Goal: Task Accomplishment & Management: Use online tool/utility

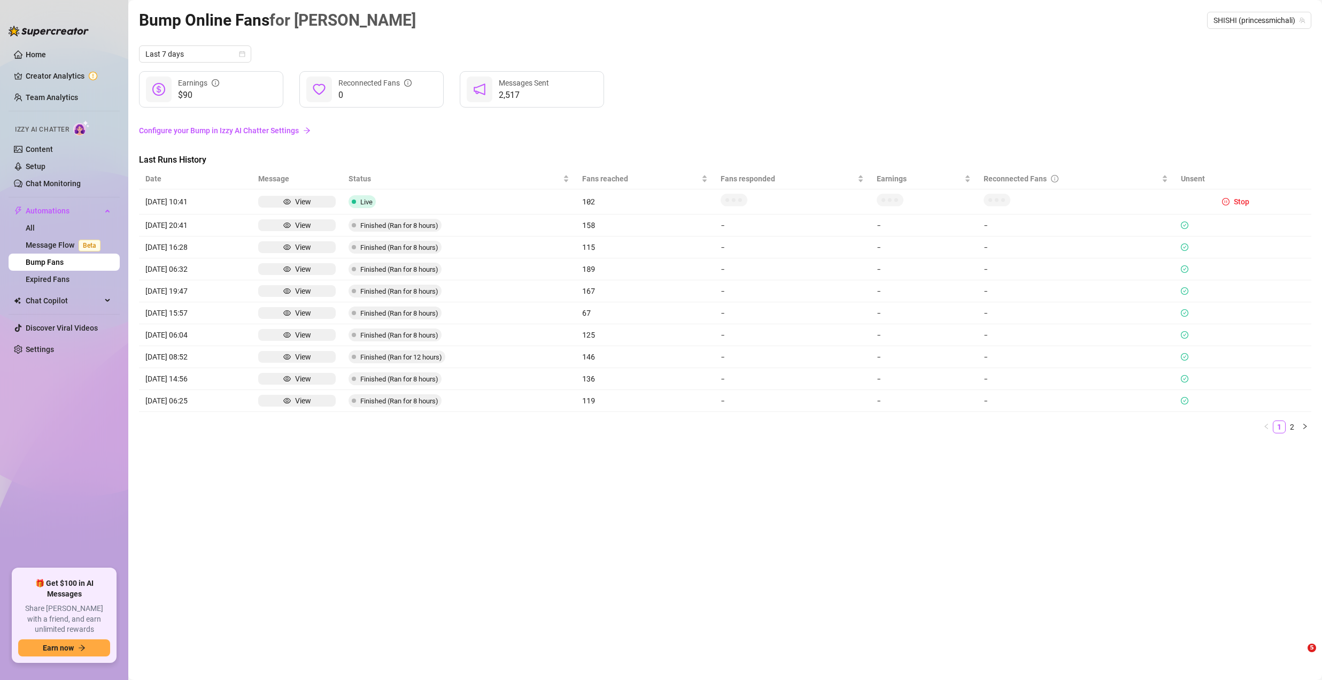
click at [64, 303] on span "Chat Copilot" at bounding box center [64, 300] width 76 height 17
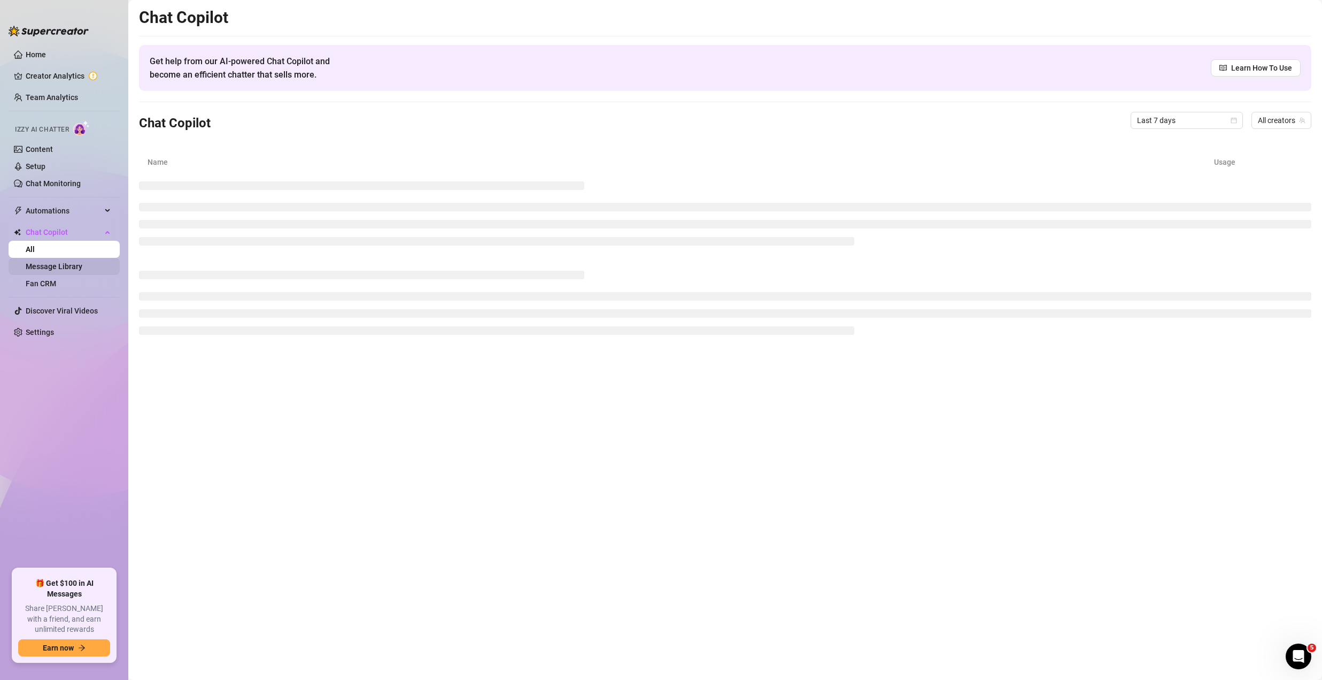
click at [68, 268] on link "Message Library" at bounding box center [54, 266] width 57 height 9
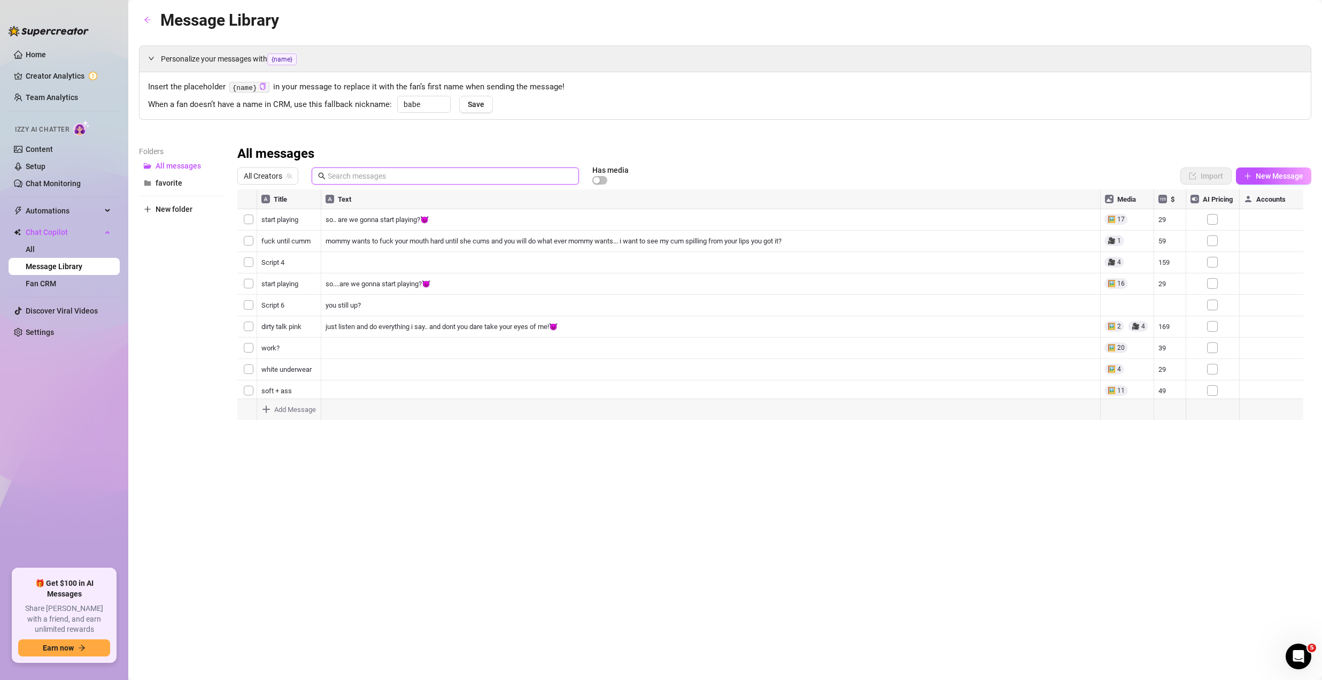
click at [372, 173] on input "text" at bounding box center [450, 176] width 245 height 12
paste input "wanna see what i really do here? ill be honest i dont usually start with those …"
type input "wanna see what i really do here? ill be honest i dont usually start with those …"
click at [273, 179] on span "All Creators" at bounding box center [268, 176] width 48 height 16
click at [291, 251] on span "( spicykween )" at bounding box center [307, 252] width 44 height 12
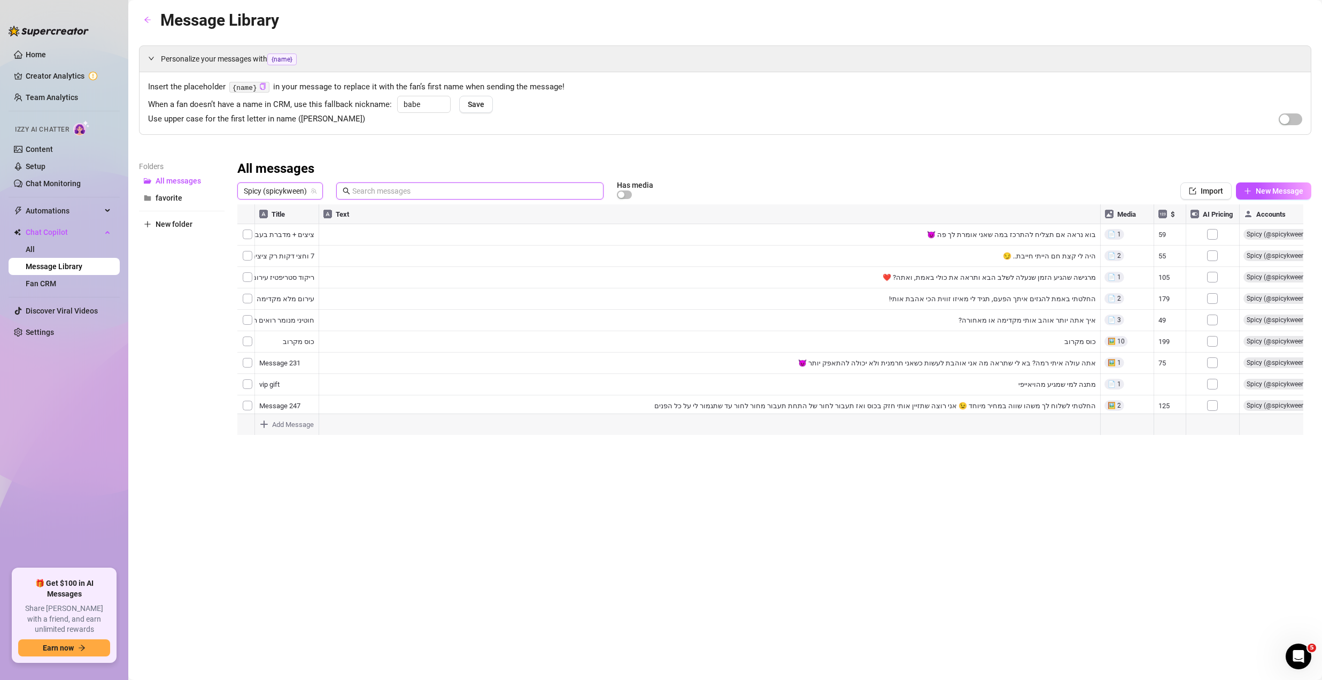
click at [413, 189] on input "text" at bounding box center [474, 191] width 245 height 12
paste input "wanna see what i really do here? ill be honest i dont usually start with those …"
type input "wanna see what i really do here? ill be honest i dont usually start with those …"
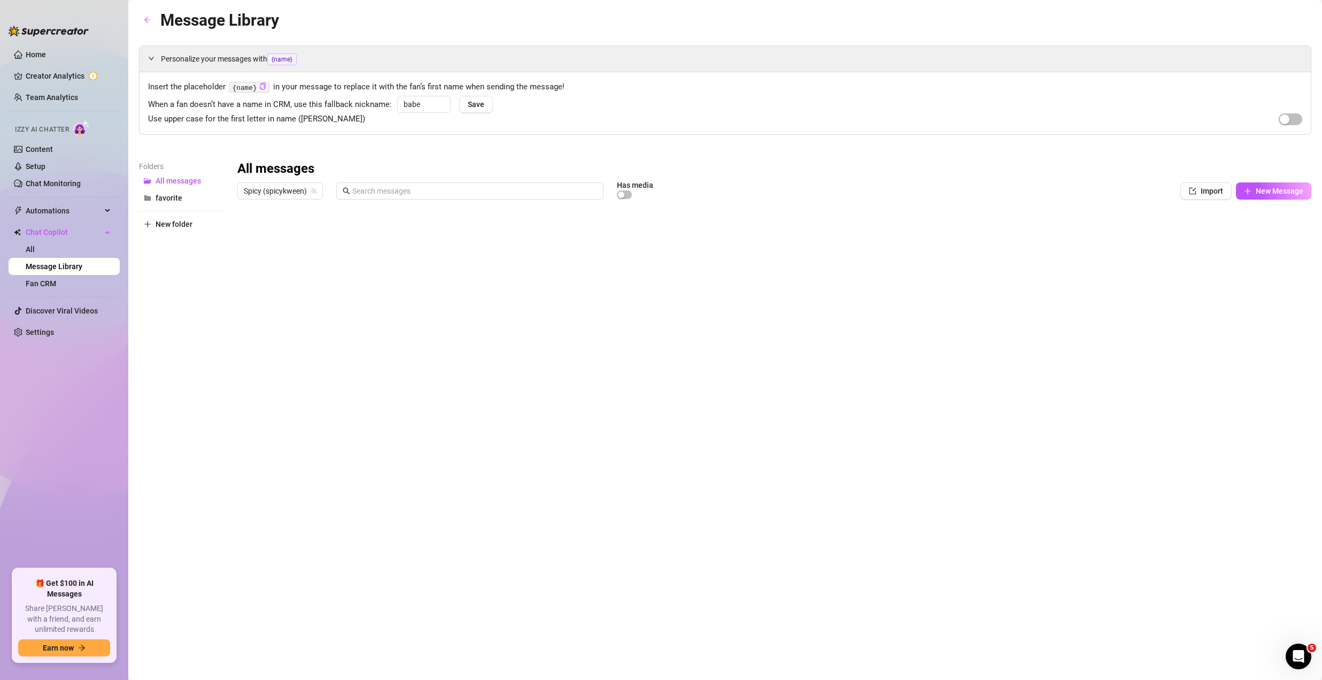
click at [1111, 340] on div at bounding box center [774, 323] width 1074 height 238
click at [443, 183] on span at bounding box center [469, 190] width 267 height 17
type input "7"
